Goal: Task Accomplishment & Management: Use online tool/utility

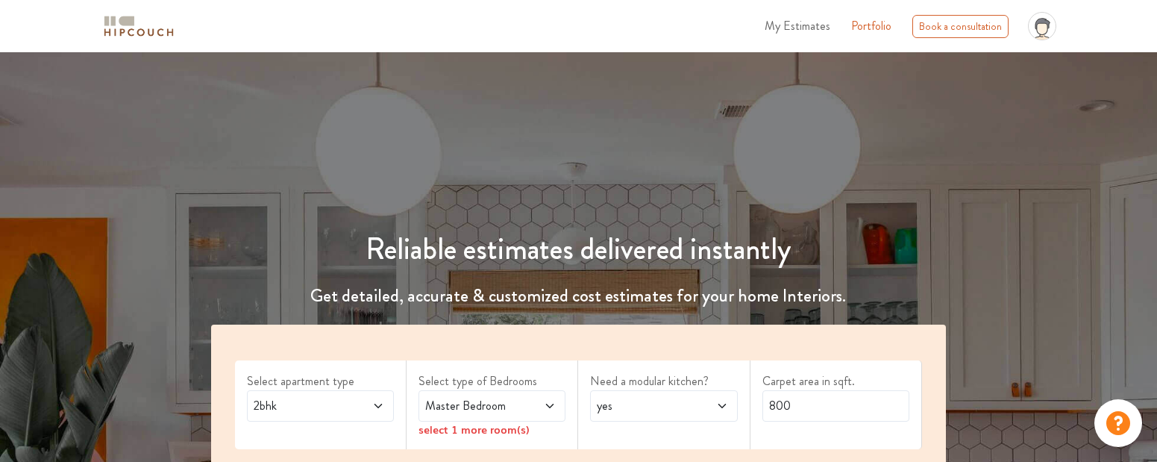
click at [1038, 33] on icon at bounding box center [1038, 29] width 4 height 10
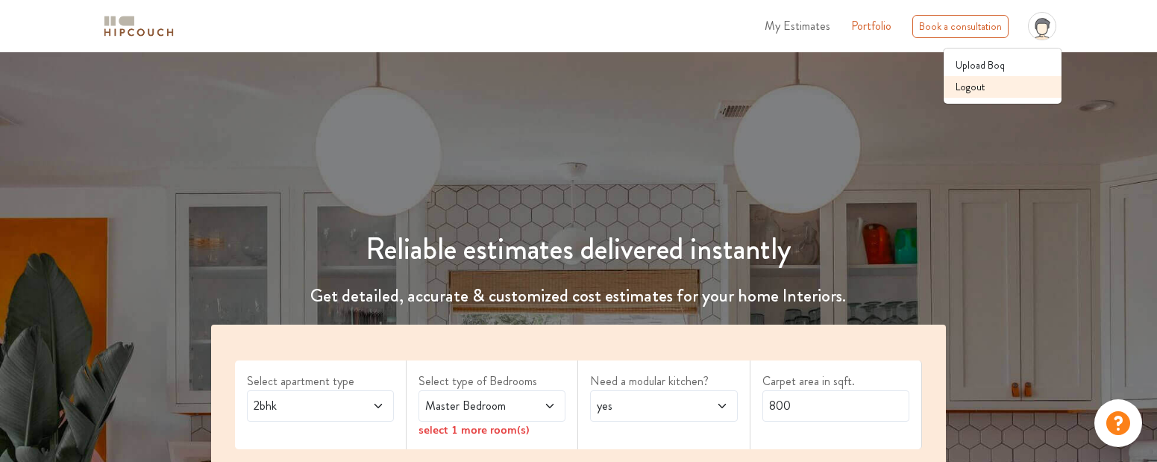
click at [1016, 90] on link "Logout" at bounding box center [1003, 87] width 118 height 22
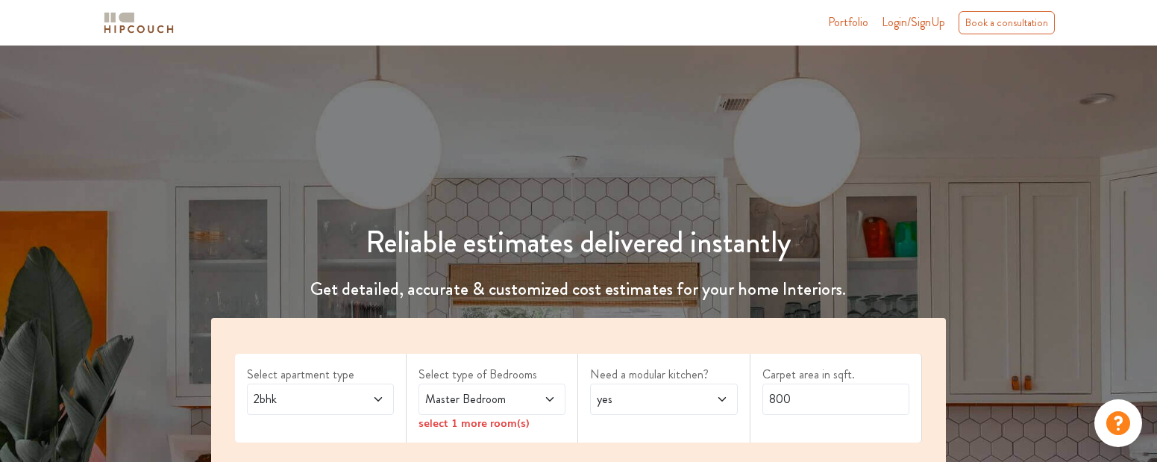
scroll to position [174, 0]
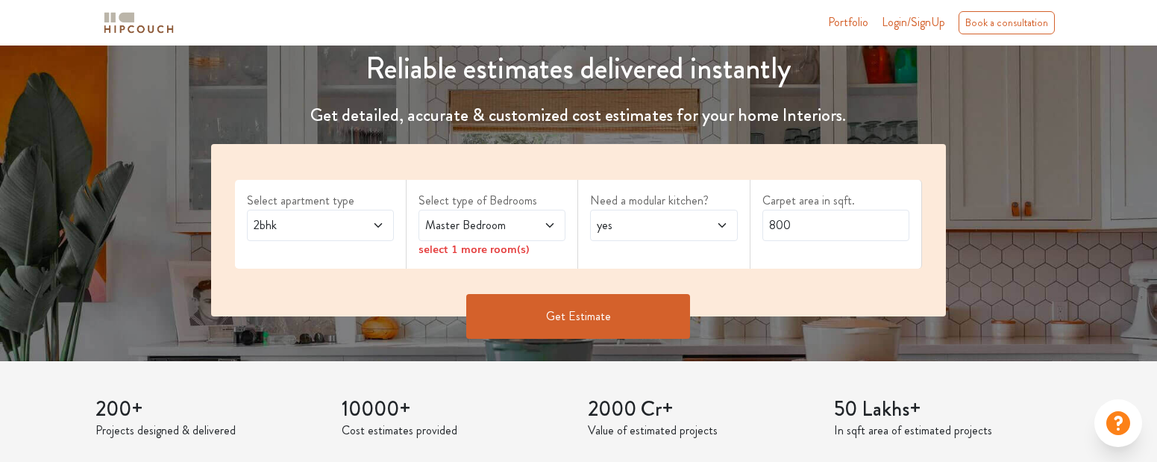
click at [503, 231] on span "Master Bedroom" at bounding box center [472, 225] width 101 height 18
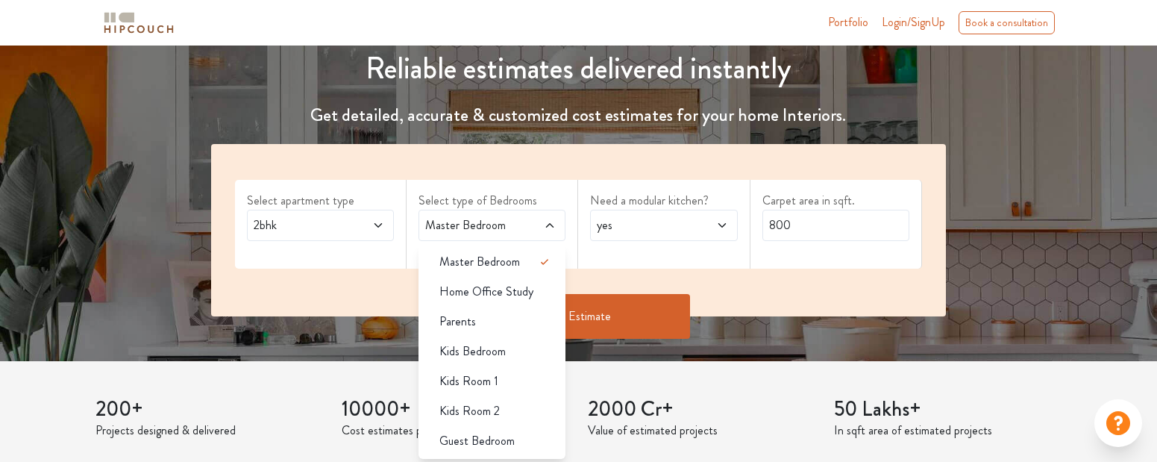
drag, startPoint x: 521, startPoint y: 291, endPoint x: 564, endPoint y: 325, distance: 55.2
click at [521, 291] on span "Home Office Study" at bounding box center [486, 292] width 94 height 18
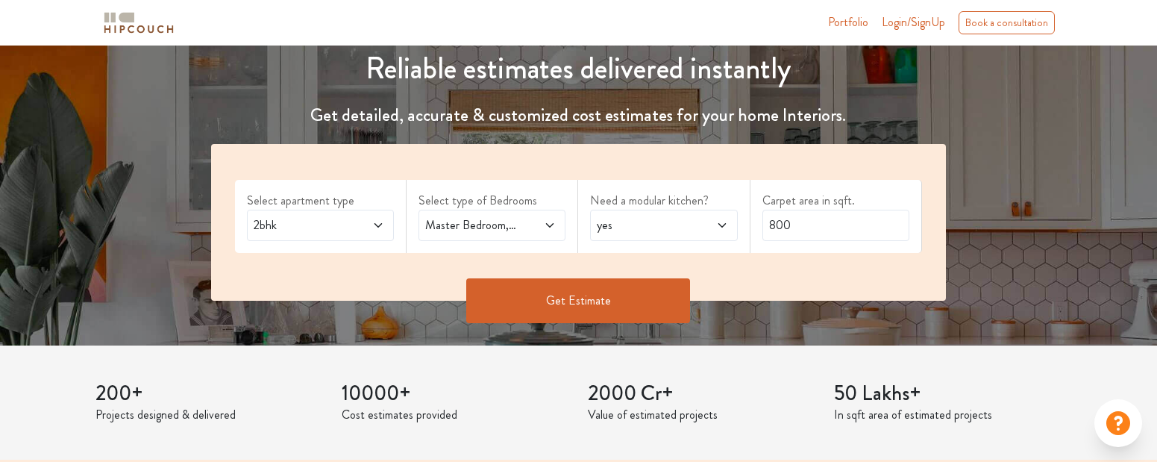
drag, startPoint x: 574, startPoint y: 327, endPoint x: 583, endPoint y: 326, distance: 9.0
click at [573, 327] on div "Get Estimate" at bounding box center [578, 323] width 753 height 45
drag, startPoint x: 584, startPoint y: 324, endPoint x: 605, endPoint y: 307, distance: 26.6
click at [584, 324] on div "Get Estimate" at bounding box center [578, 323] width 753 height 45
click at [605, 307] on button "Get Estimate" at bounding box center [578, 300] width 224 height 45
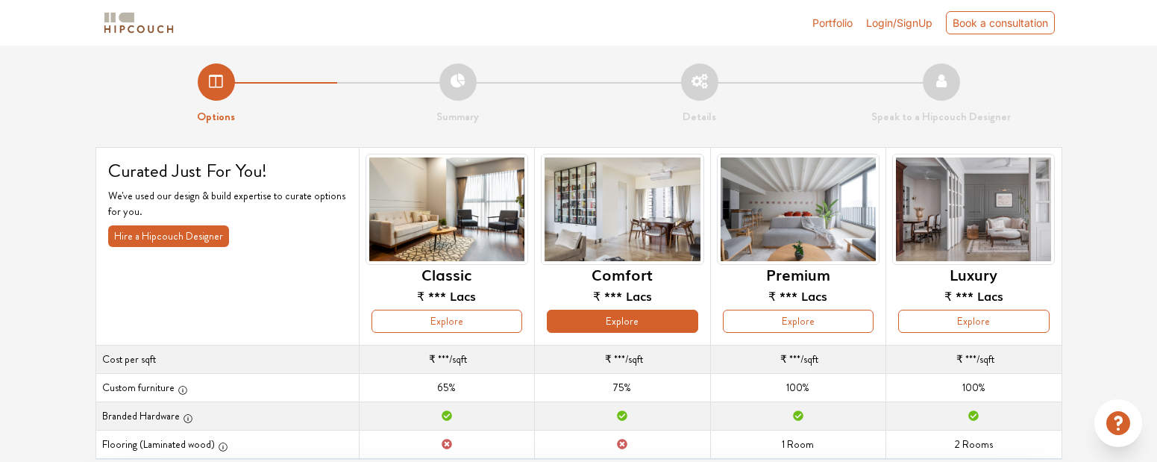
click at [630, 314] on button "Explore" at bounding box center [622, 321] width 151 height 23
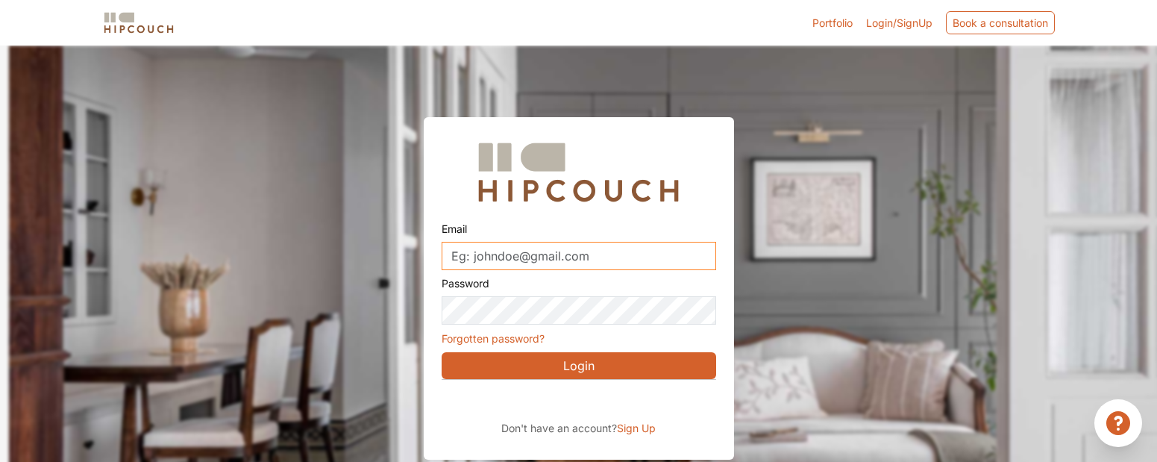
type input "vinaykumartesting@vinaykumar.co"
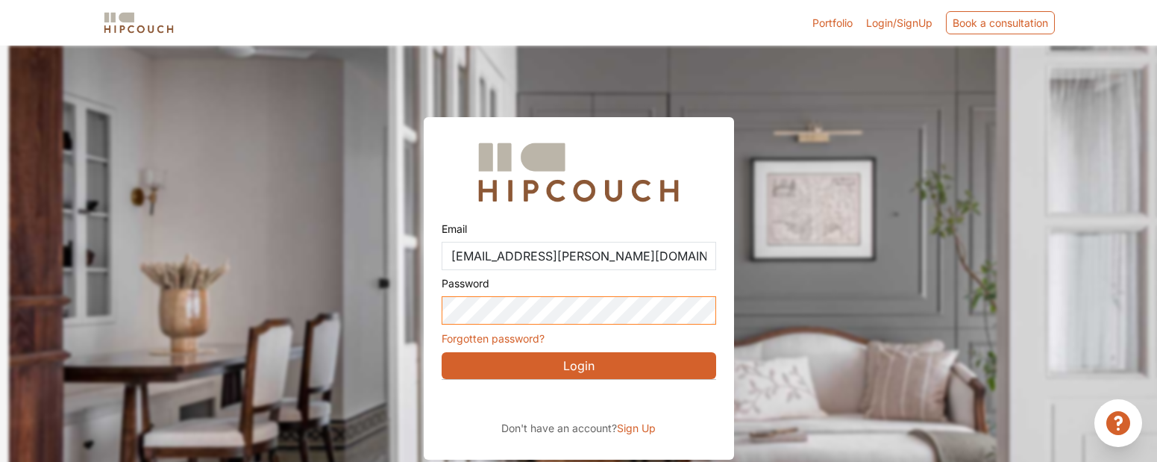
click at [578, 365] on button "Login" at bounding box center [579, 365] width 275 height 27
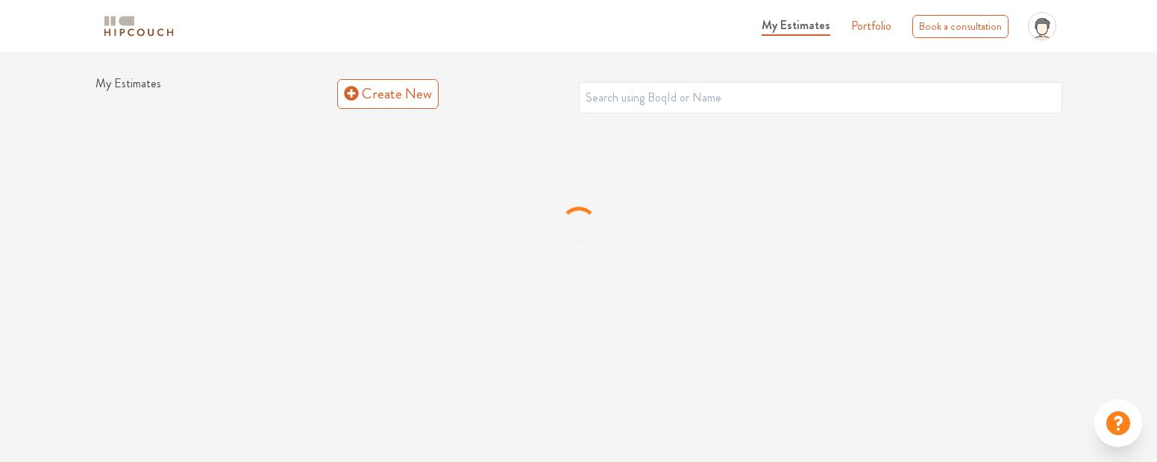
click at [148, 28] on img at bounding box center [138, 26] width 75 height 26
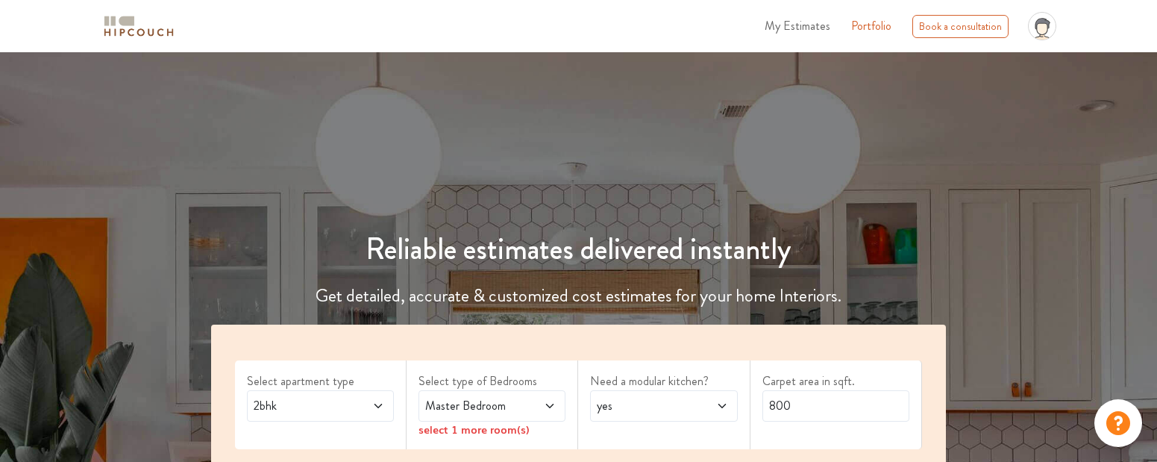
click at [476, 397] on span "Master Bedroom" at bounding box center [472, 406] width 101 height 18
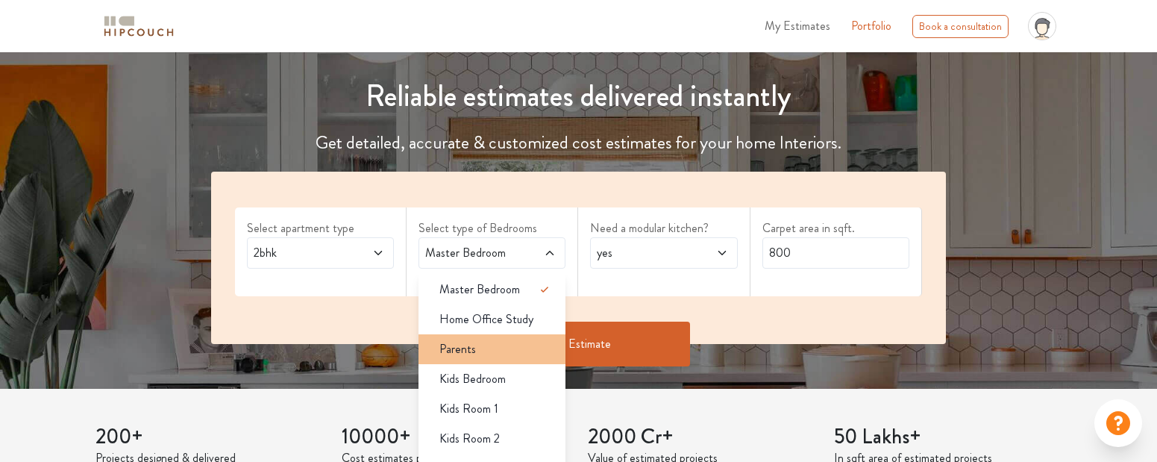
scroll to position [172, 0]
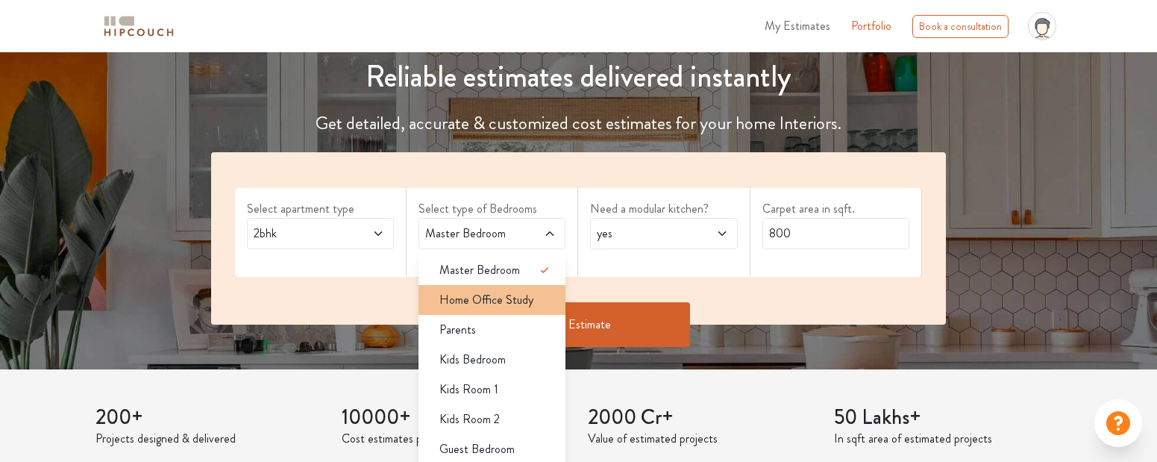
click at [543, 303] on div "Home Office Study" at bounding box center [496, 300] width 138 height 18
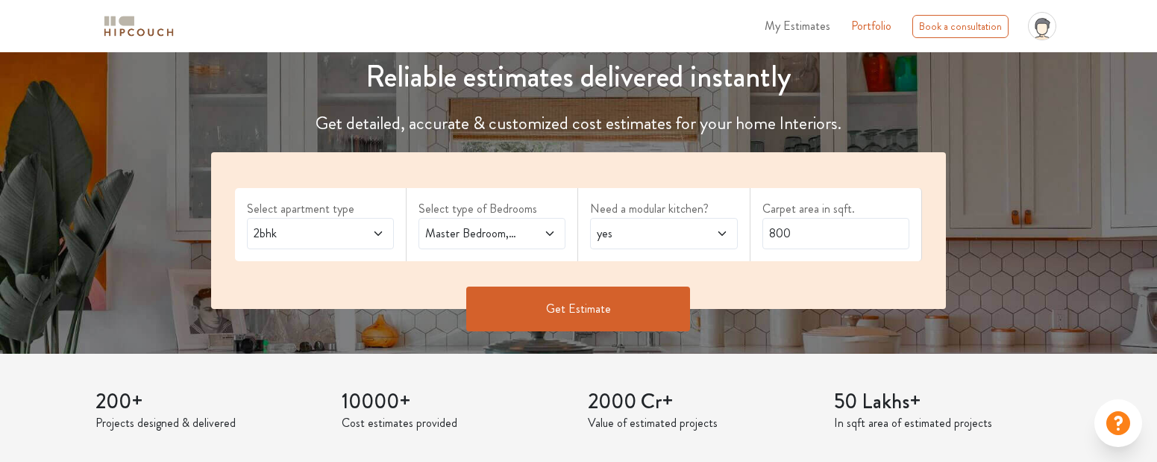
click at [570, 307] on button "Get Estimate" at bounding box center [578, 308] width 224 height 45
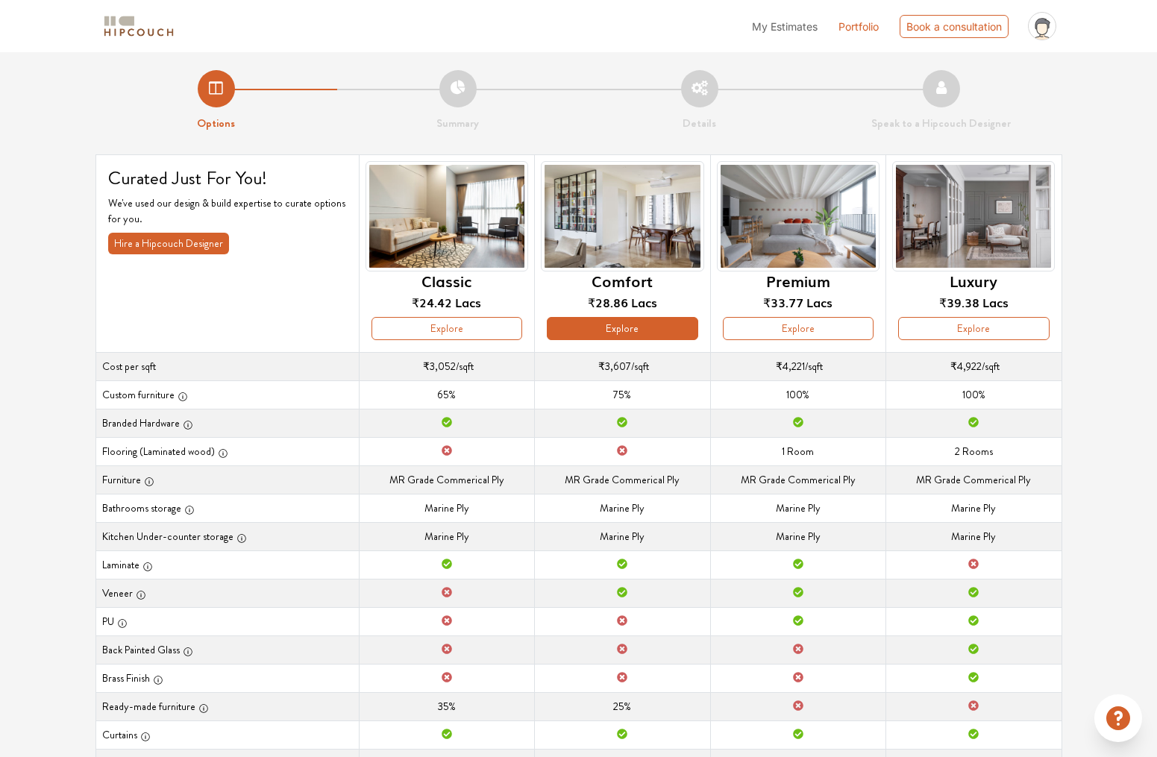
click at [669, 333] on button "Explore" at bounding box center [622, 328] width 151 height 23
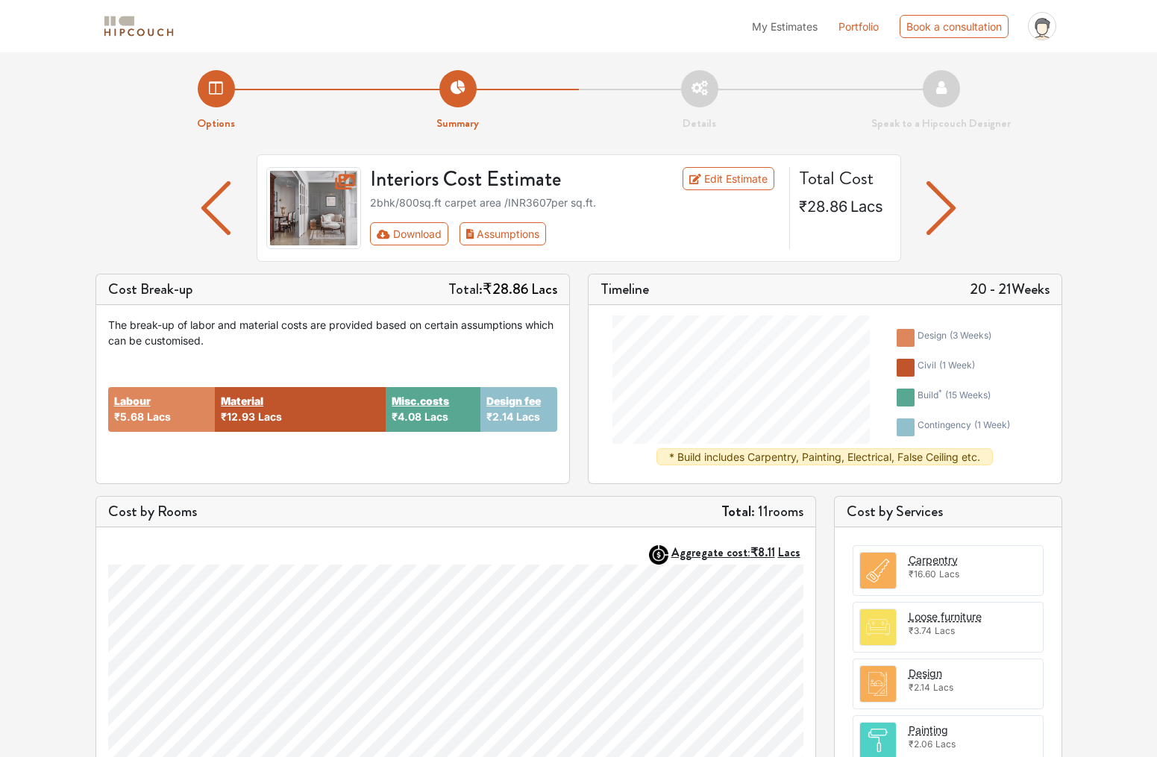
click at [941, 197] on img "button" at bounding box center [941, 208] width 29 height 54
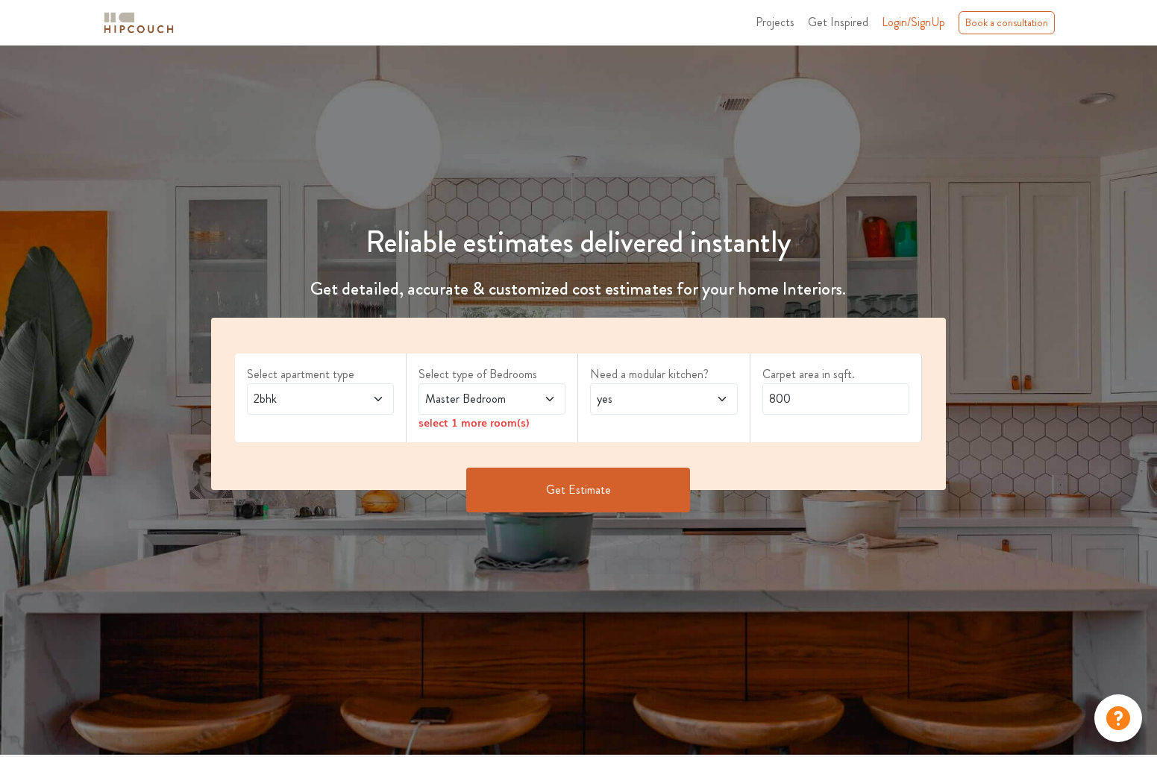
click at [562, 398] on div "Master Bedroom" at bounding box center [492, 398] width 147 height 31
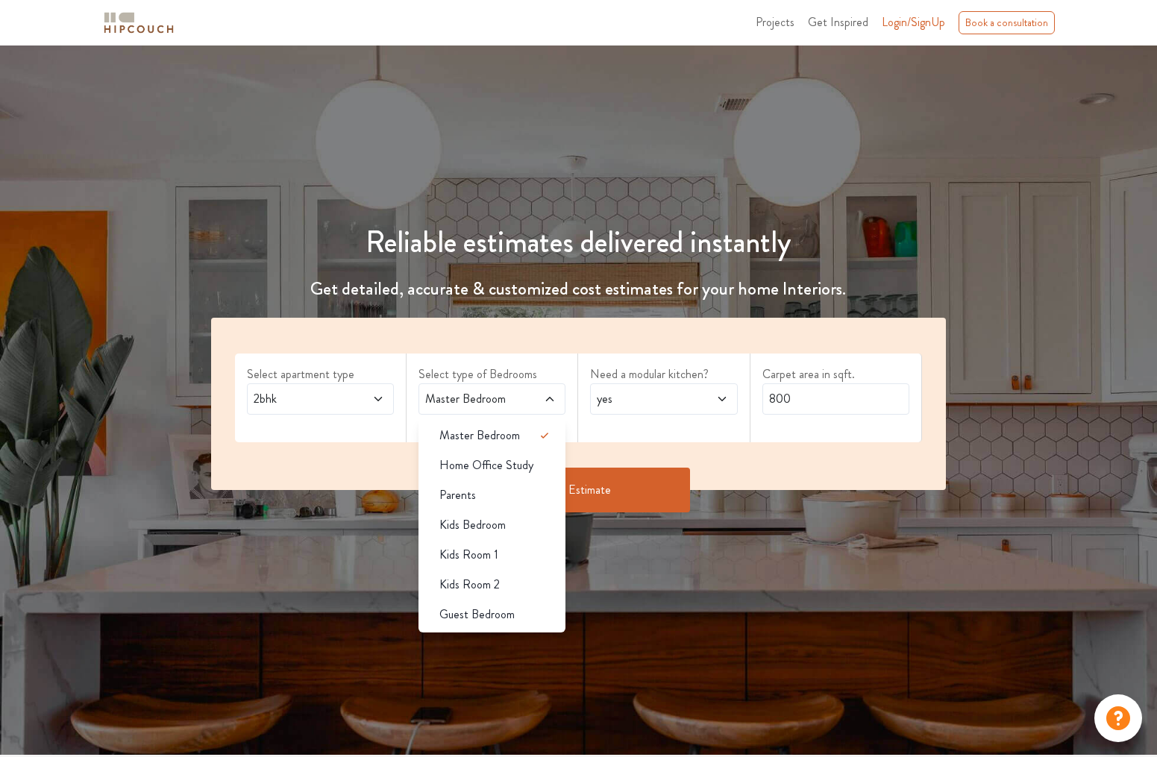
click at [510, 462] on span "Home Office Study" at bounding box center [486, 466] width 94 height 18
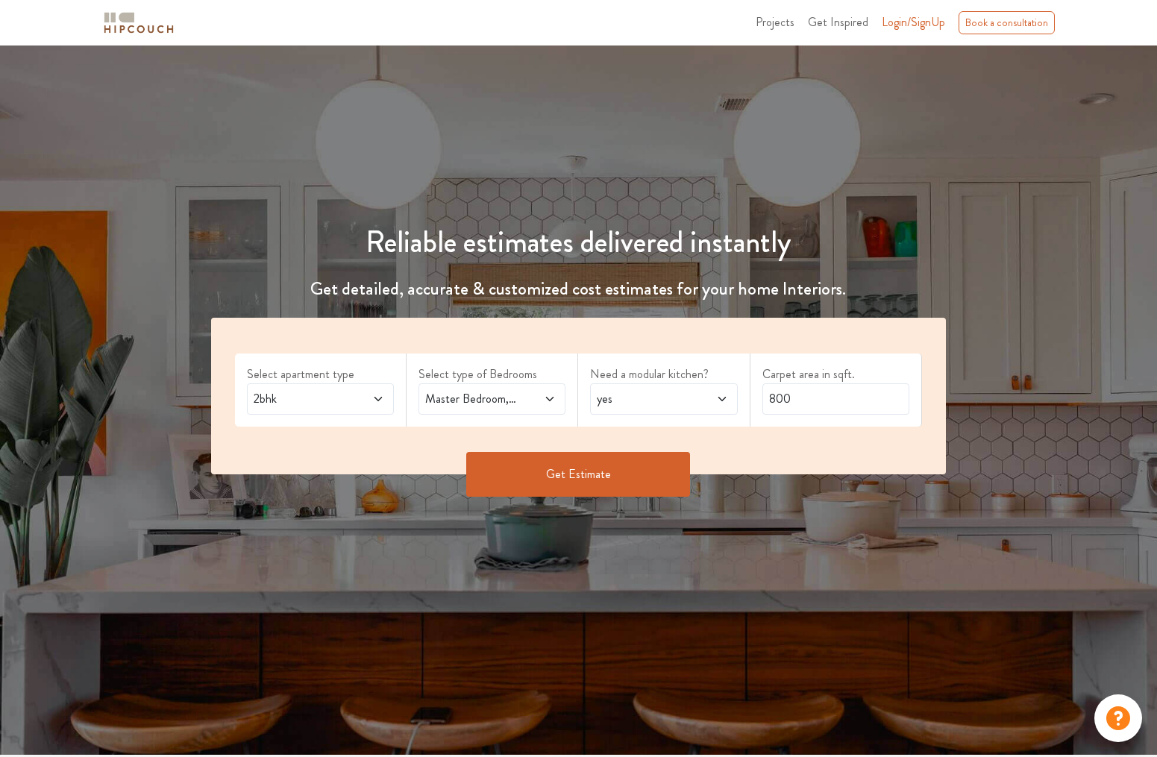
click at [544, 469] on button "Get Estimate" at bounding box center [578, 474] width 224 height 45
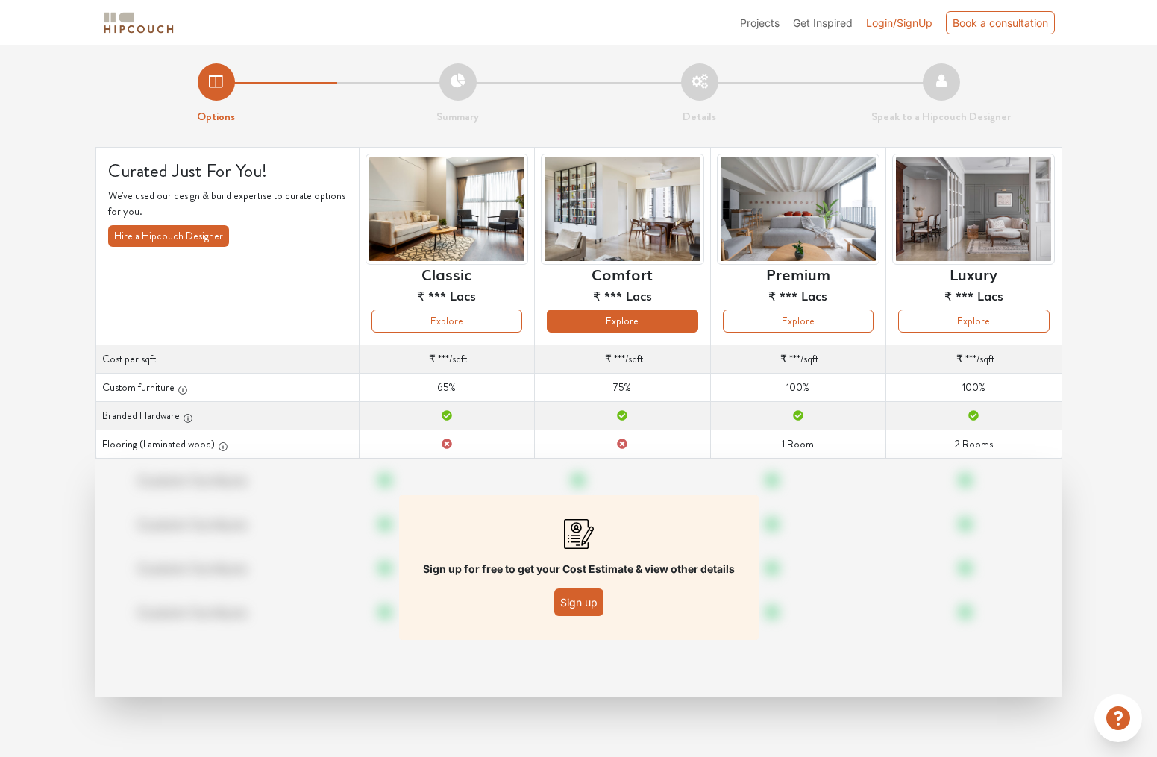
click at [599, 328] on button "Explore" at bounding box center [622, 321] width 151 height 23
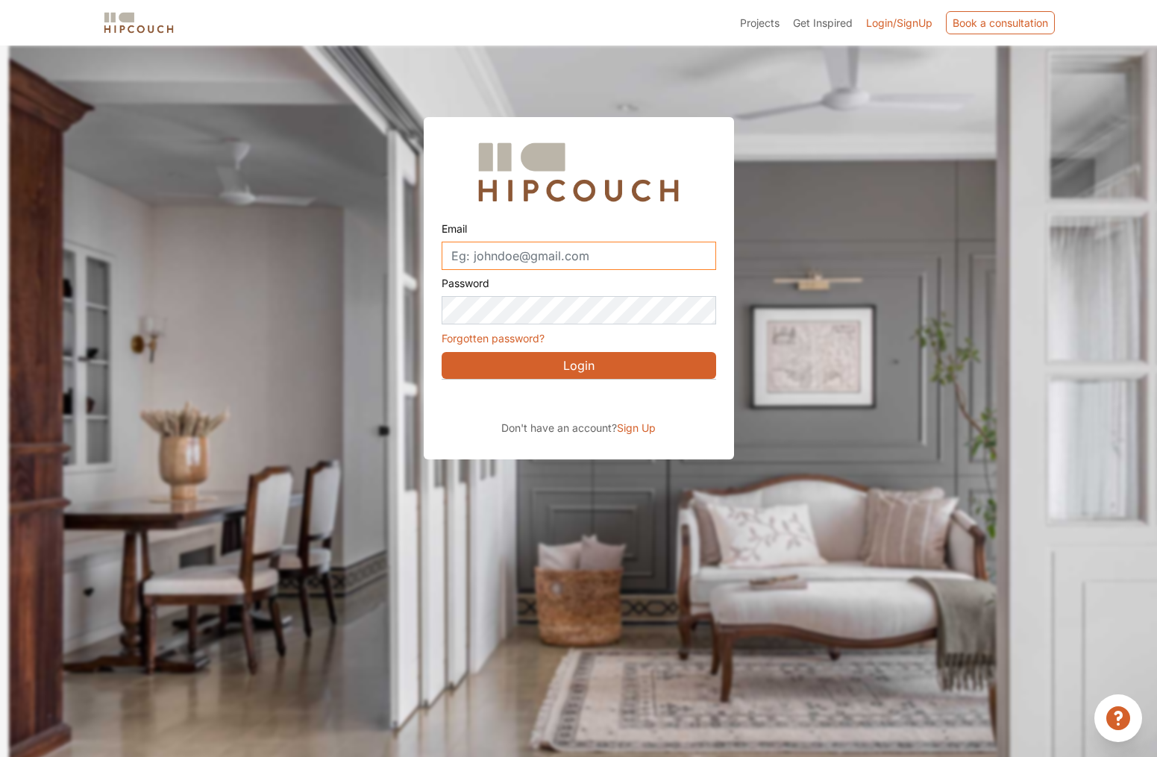
type input "vinay.kumar.106@hipcouch.com"
click at [578, 365] on button "Login" at bounding box center [579, 365] width 275 height 27
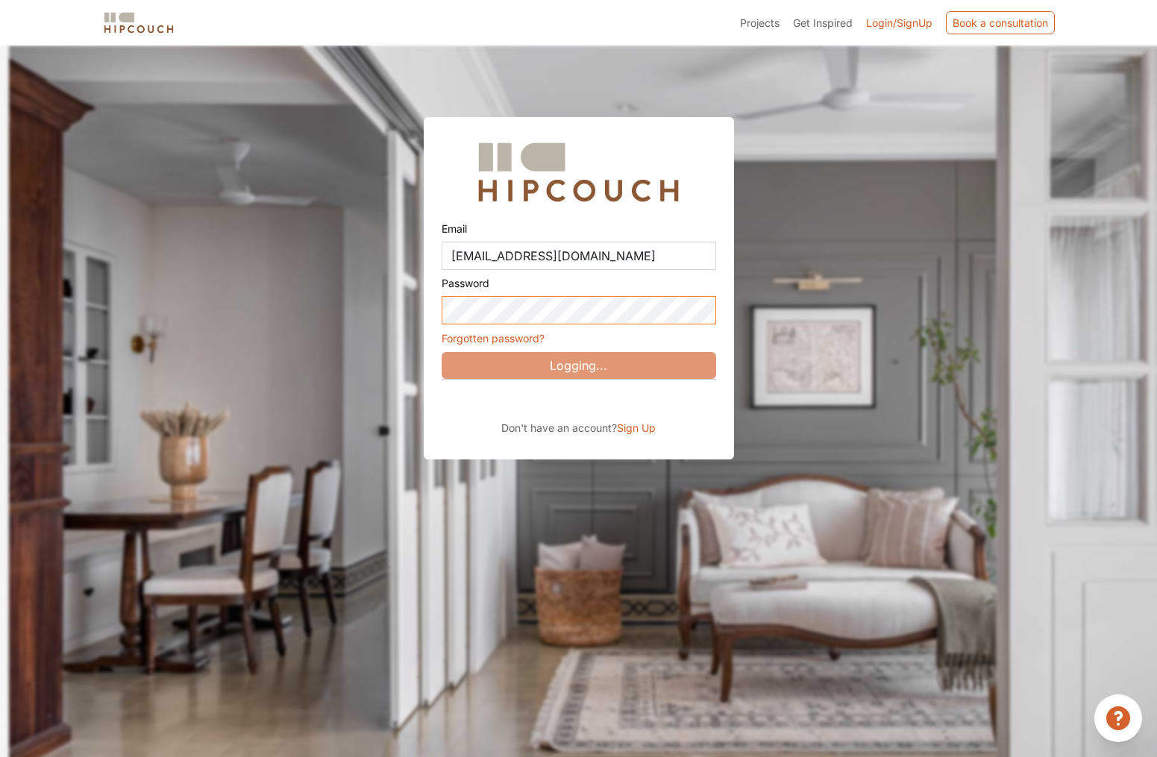
scroll to position [0, 2]
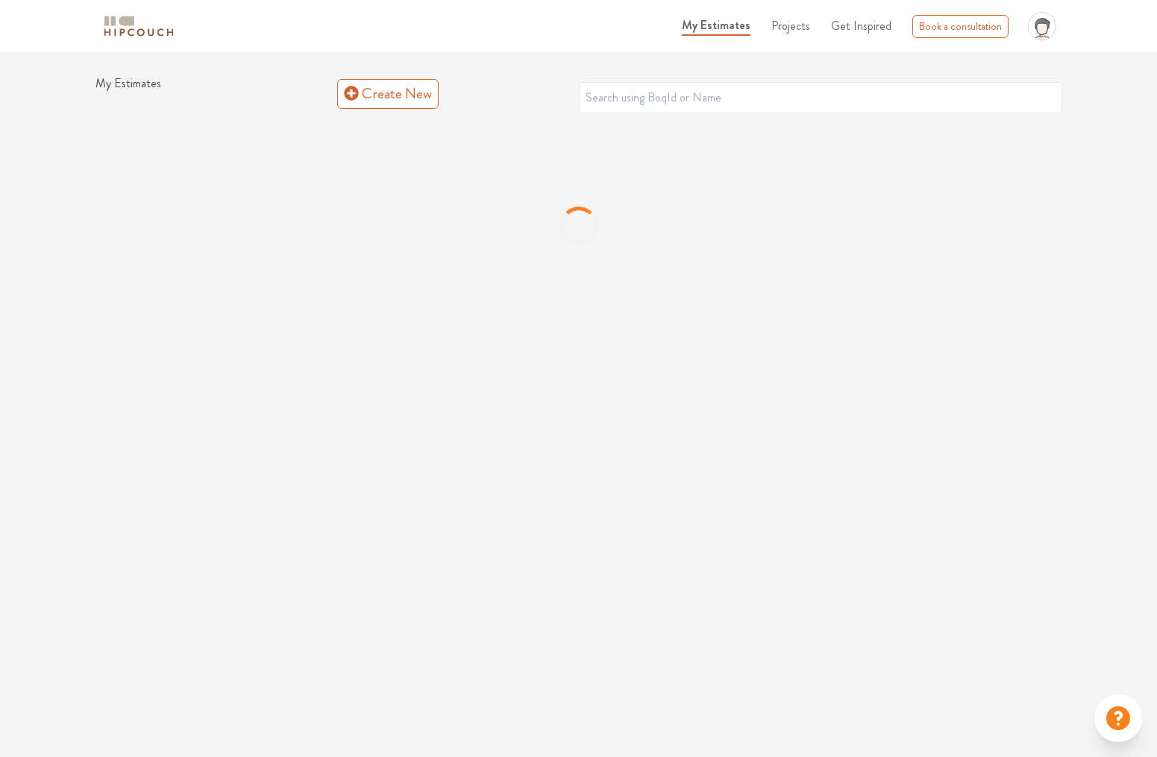
click at [144, 34] on img at bounding box center [138, 26] width 75 height 26
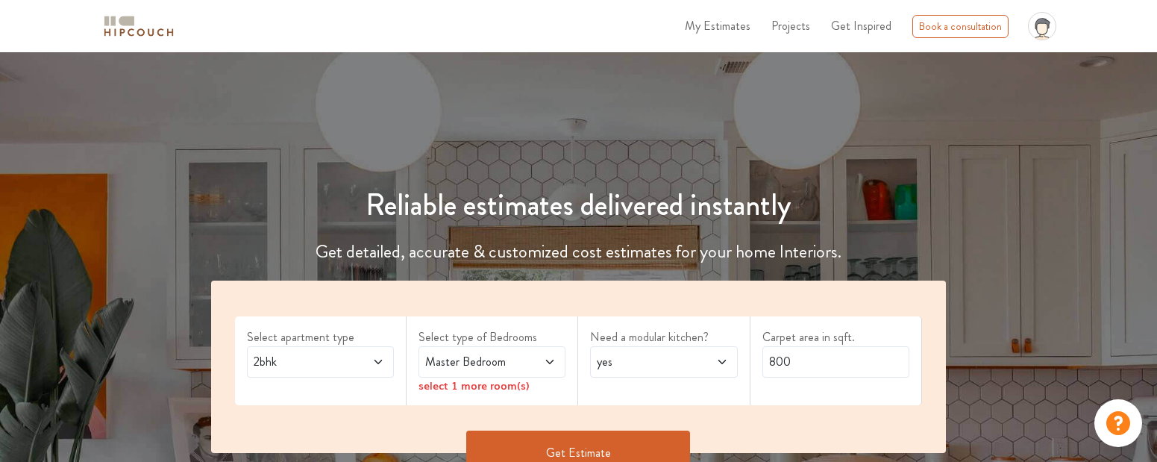
scroll to position [136, 0]
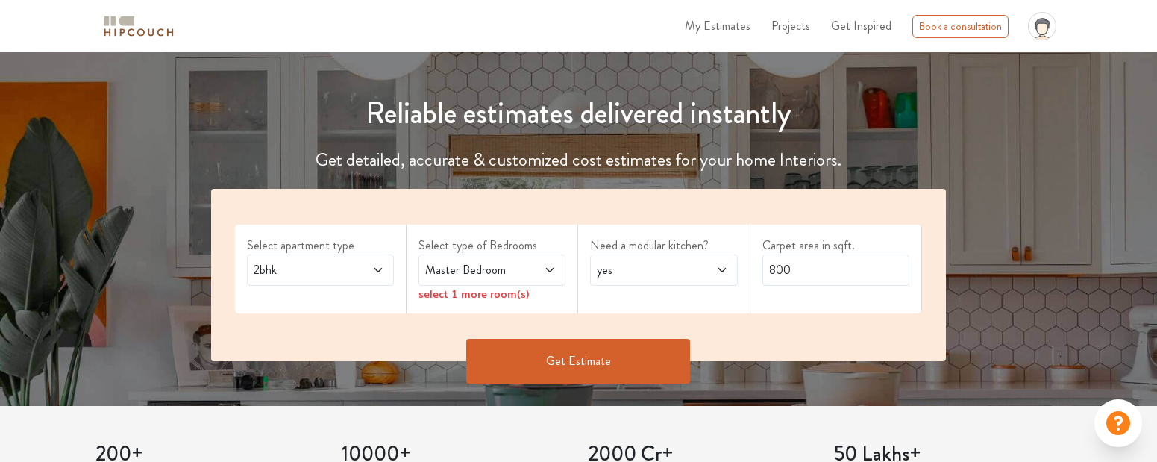
click at [551, 276] on span at bounding box center [540, 270] width 34 height 18
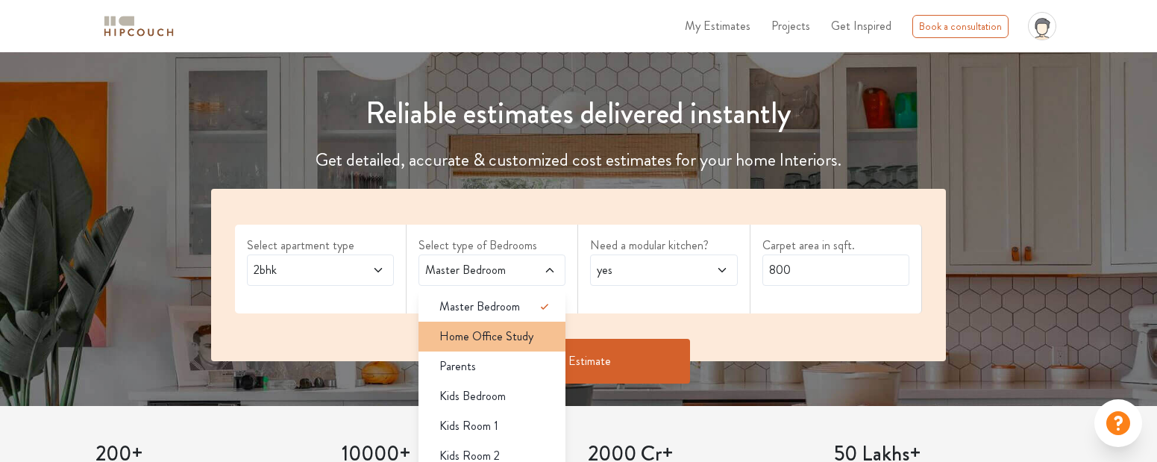
click at [515, 341] on span "Home Office Study" at bounding box center [486, 337] width 94 height 18
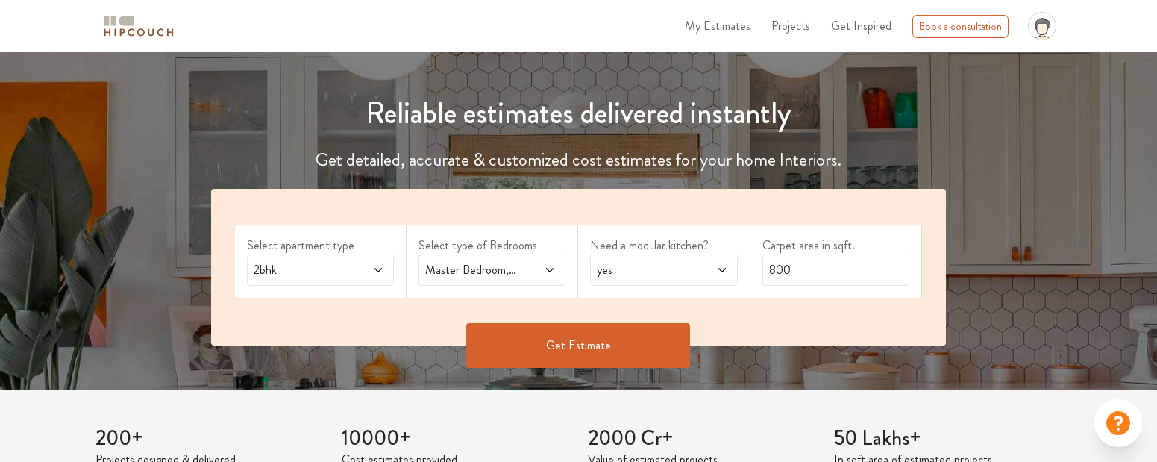
click at [550, 353] on button "Get Estimate" at bounding box center [578, 345] width 224 height 45
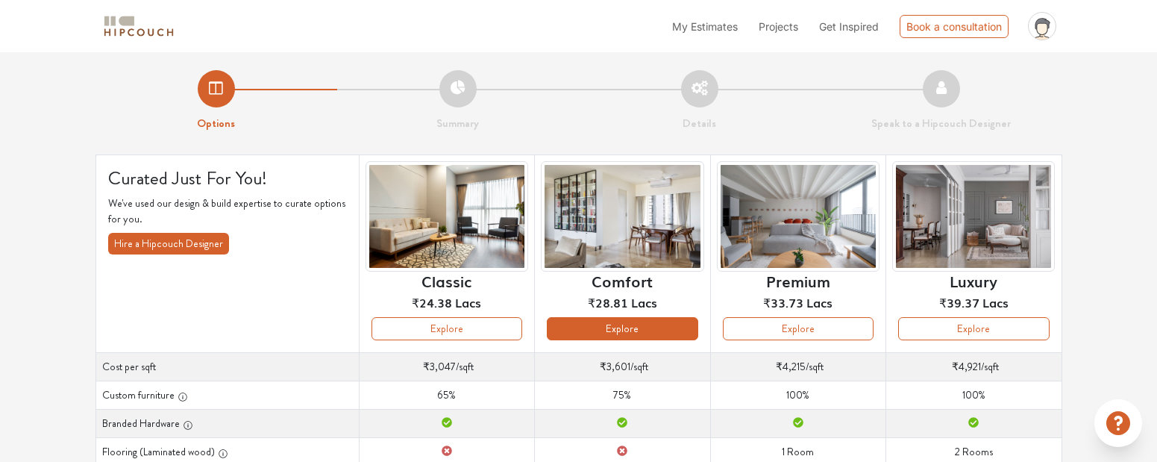
click at [639, 328] on button "Explore" at bounding box center [622, 328] width 151 height 23
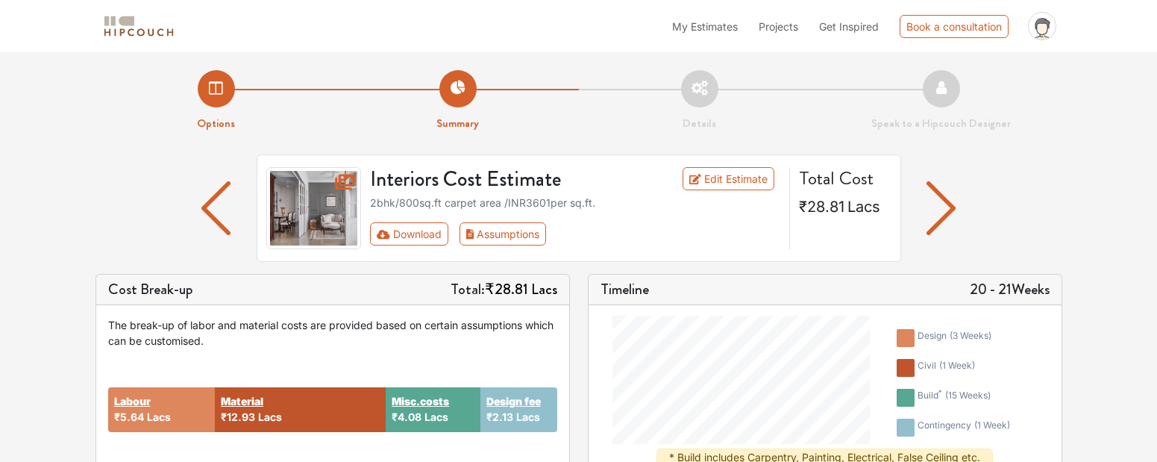
click at [946, 219] on img "button" at bounding box center [941, 208] width 29 height 54
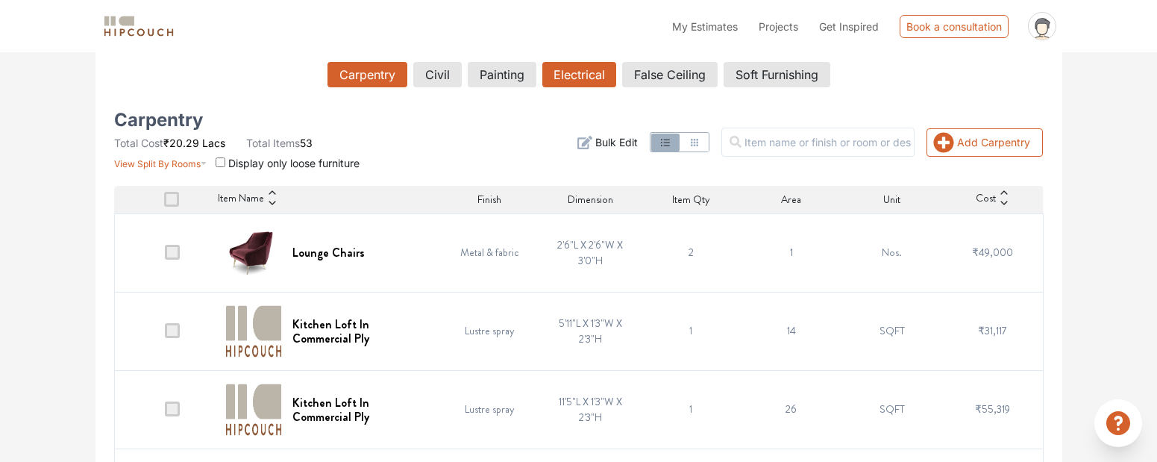
scroll to position [864, 0]
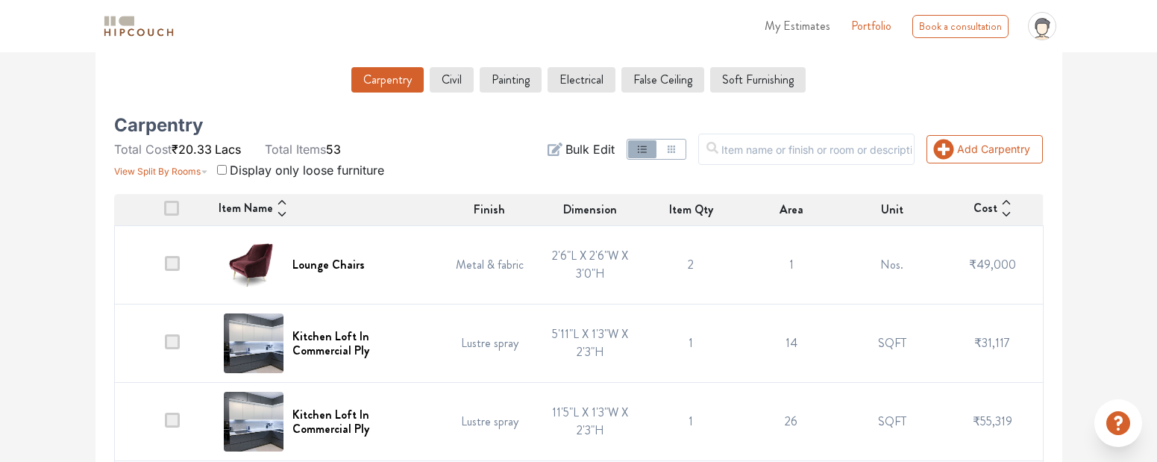
scroll to position [261, 0]
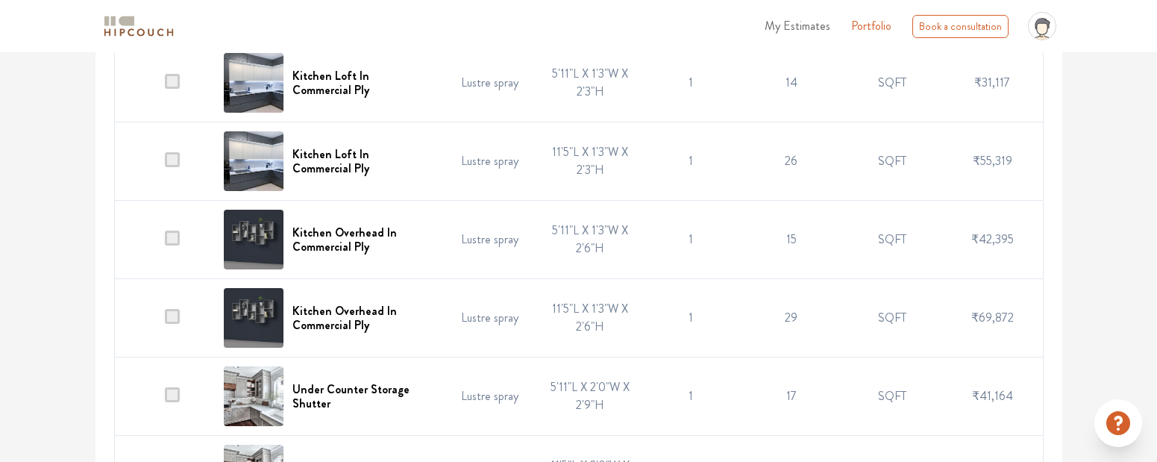
scroll to position [518, 0]
